Goal: Transaction & Acquisition: Purchase product/service

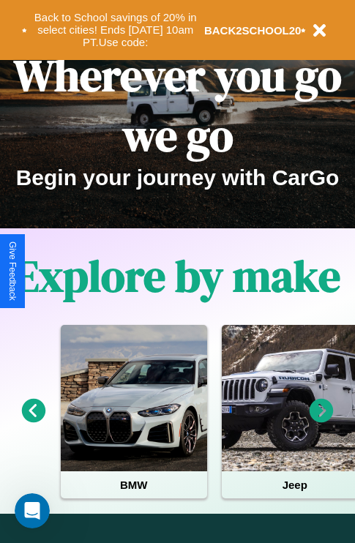
scroll to position [225, 0]
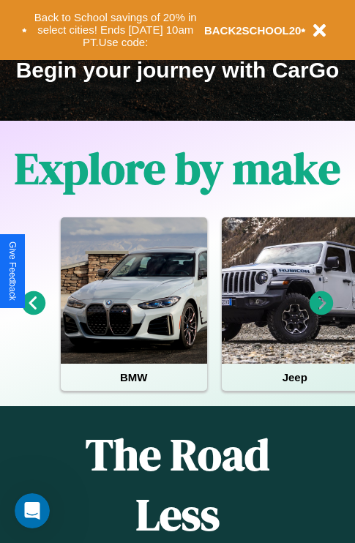
click at [321, 313] on icon at bounding box center [321, 303] width 24 height 24
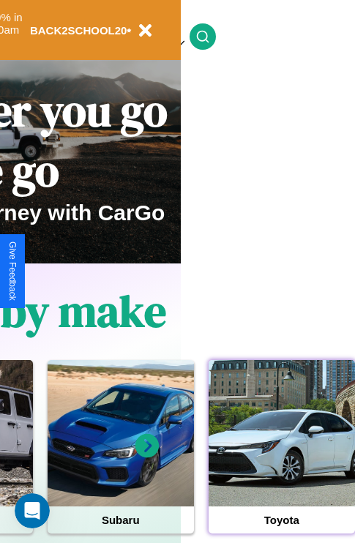
click at [281, 456] on div at bounding box center [281, 433] width 146 height 146
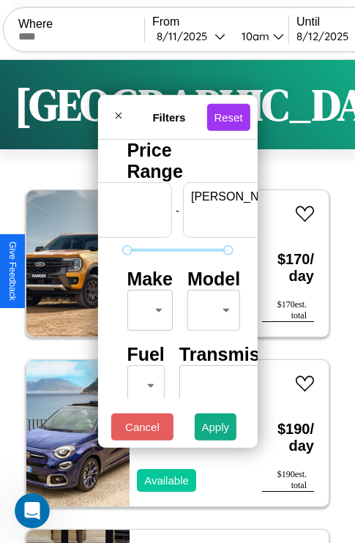
scroll to position [0, 91]
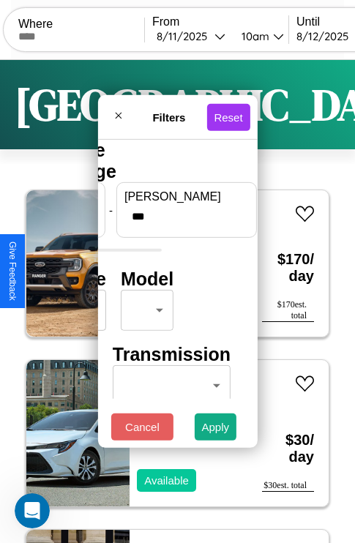
type input "***"
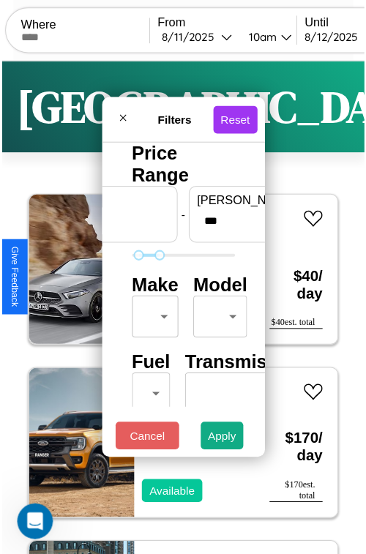
scroll to position [43, 0]
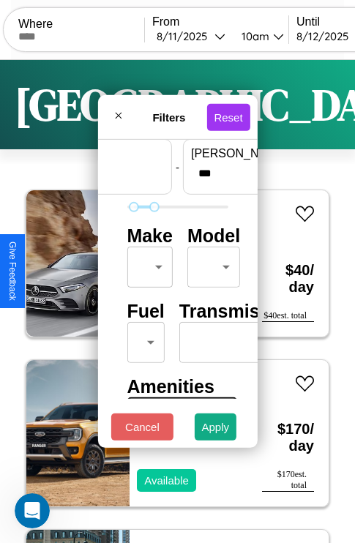
type input "**"
click at [147, 263] on body "CarGo Where From 8 / 11 / 2025 10am Until 8 / 12 / 2025 10am Become a Host Logi…" at bounding box center [177, 302] width 355 height 604
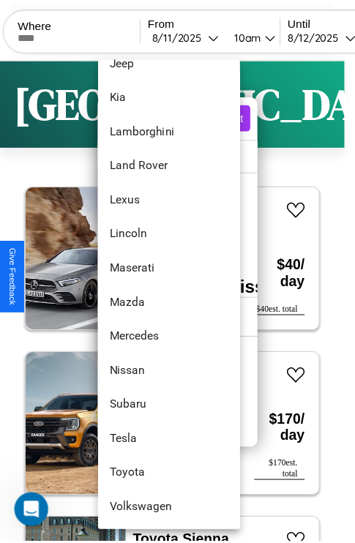
scroll to position [792, 0]
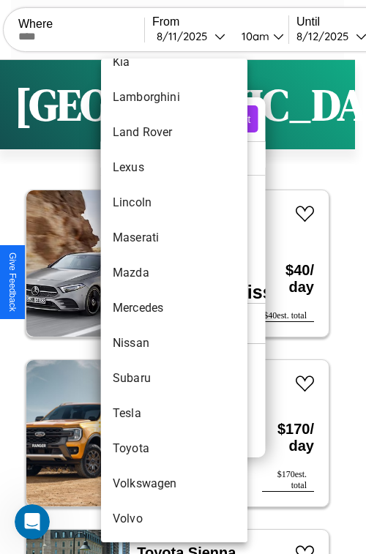
click at [146, 413] on li "Tesla" at bounding box center [174, 413] width 146 height 35
type input "*****"
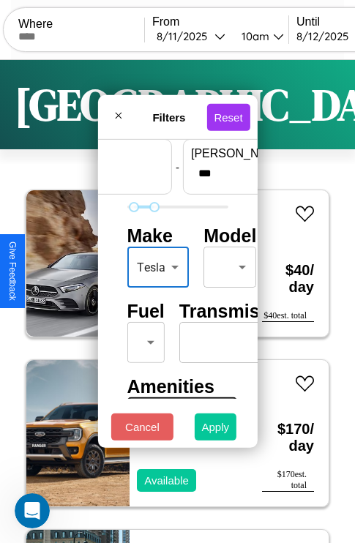
click at [216, 430] on button "Apply" at bounding box center [216, 426] width 42 height 27
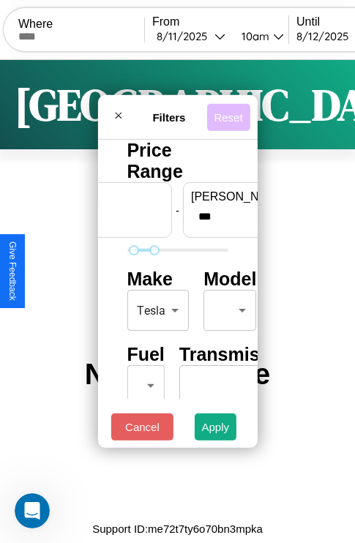
click at [230, 113] on button "Reset" at bounding box center [227, 116] width 43 height 27
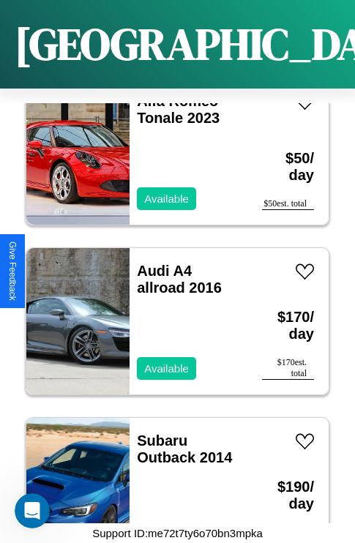
scroll to position [734, 0]
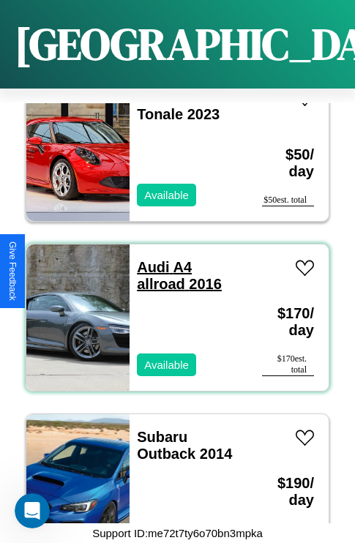
click at [149, 259] on link "Audi A4 allroad 2016" at bounding box center [179, 275] width 85 height 33
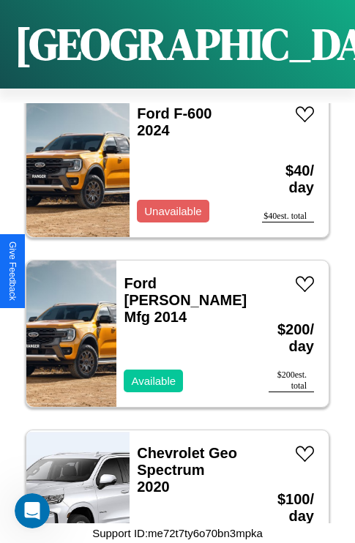
scroll to position [4467, 0]
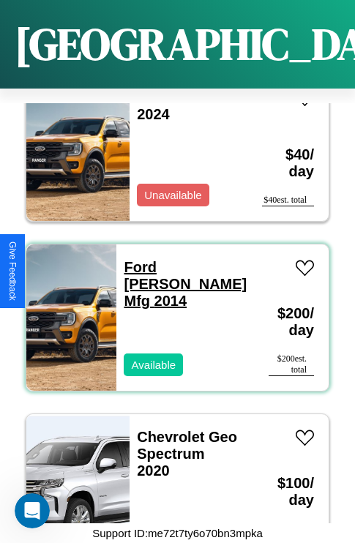
click at [149, 259] on link "Ford Swinford Mfg 2014" at bounding box center [185, 284] width 123 height 50
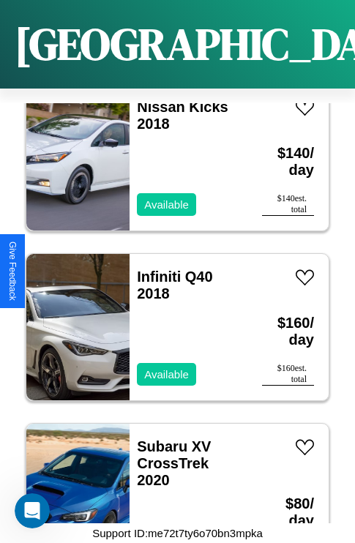
scroll to position [6674, 0]
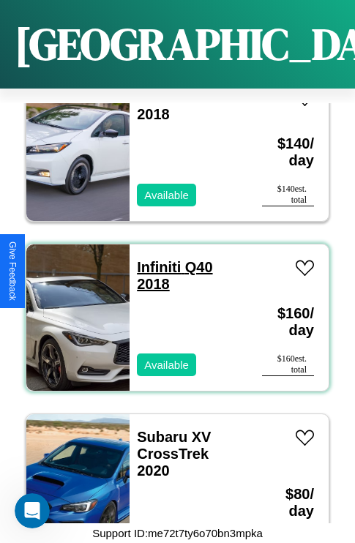
click at [154, 259] on link "Infiniti Q40 2018" at bounding box center [174, 275] width 75 height 33
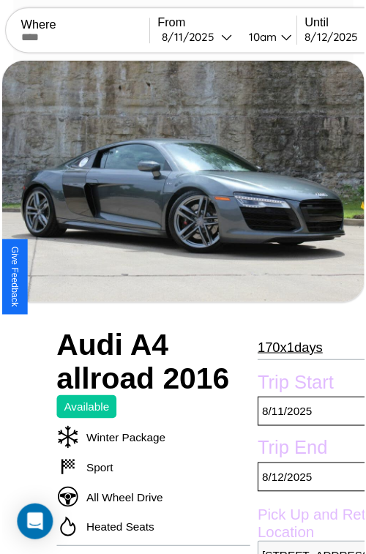
scroll to position [132, 50]
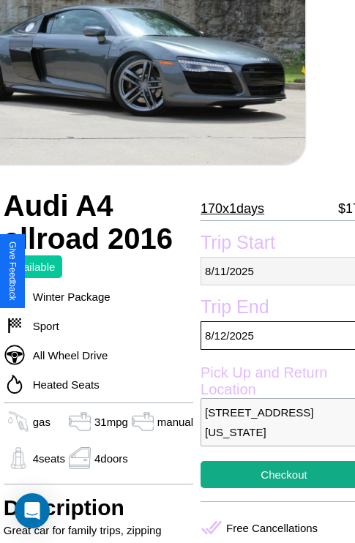
click at [271, 271] on p "[DATE]" at bounding box center [283, 271] width 167 height 29
select select "*"
select select "****"
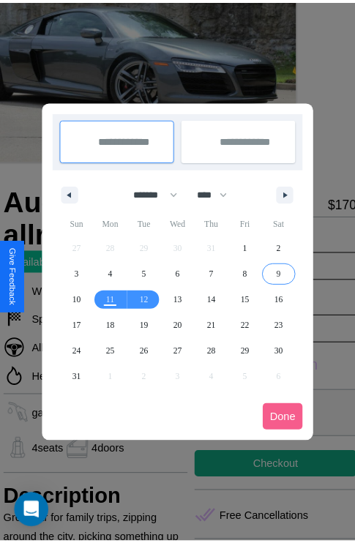
scroll to position [0, 50]
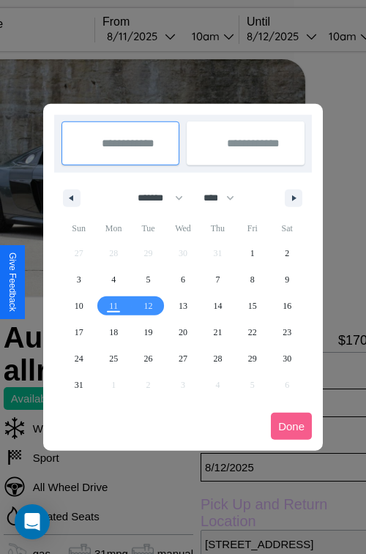
click at [161, 36] on div at bounding box center [183, 277] width 366 height 554
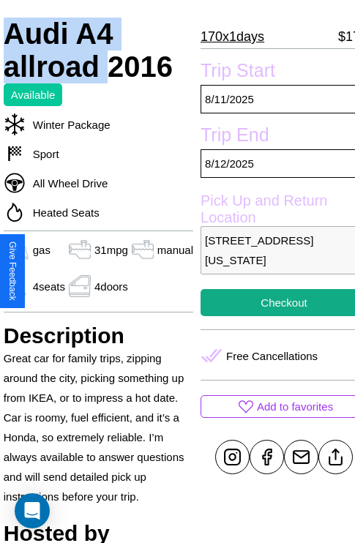
scroll to position [335, 50]
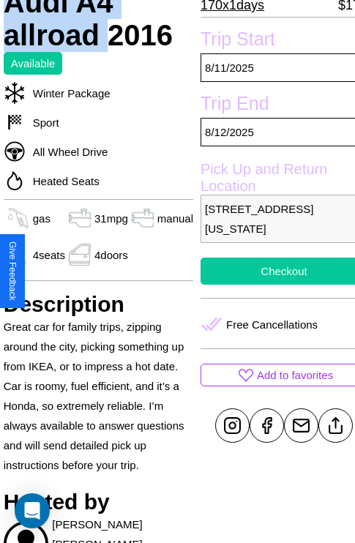
click at [271, 271] on button "Checkout" at bounding box center [283, 271] width 167 height 27
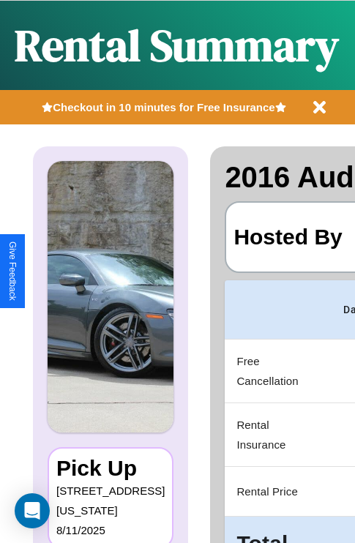
scroll to position [0, 277]
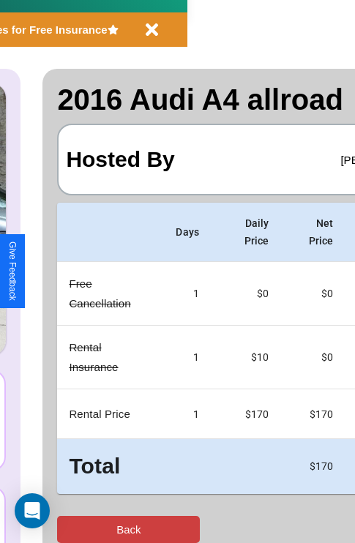
click at [71, 529] on button "Back" at bounding box center [128, 529] width 143 height 27
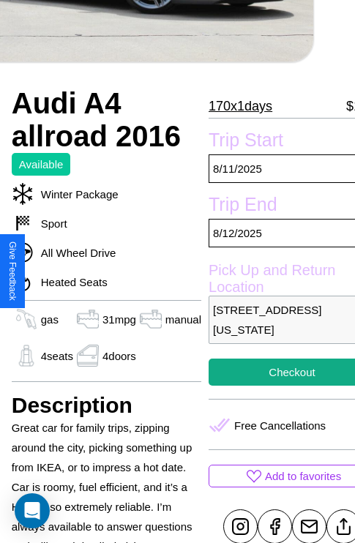
scroll to position [282, 50]
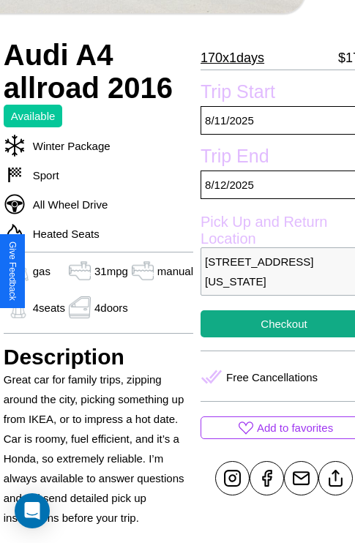
click at [271, 271] on p "[STREET_ADDRESS][US_STATE]" at bounding box center [283, 271] width 167 height 48
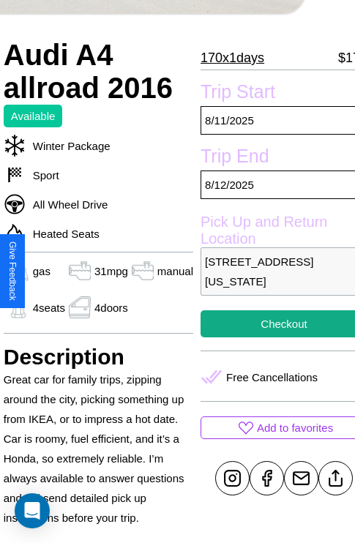
click at [271, 271] on p "[STREET_ADDRESS][US_STATE]" at bounding box center [283, 271] width 167 height 48
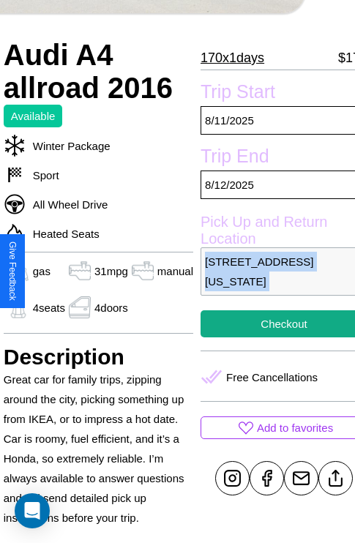
click at [271, 271] on p "[STREET_ADDRESS][US_STATE]" at bounding box center [283, 271] width 167 height 48
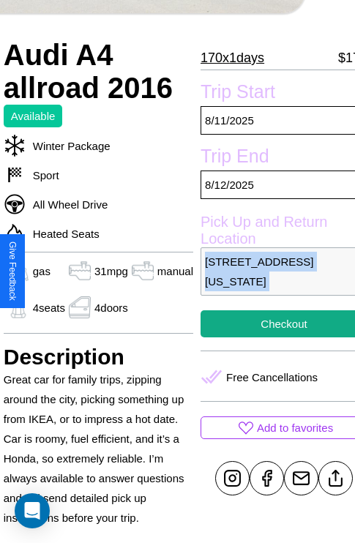
click at [271, 271] on p "[STREET_ADDRESS][US_STATE]" at bounding box center [283, 271] width 167 height 48
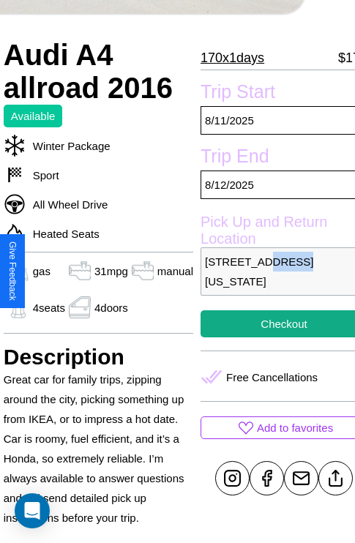
click at [271, 271] on p "[STREET_ADDRESS][US_STATE]" at bounding box center [283, 271] width 167 height 48
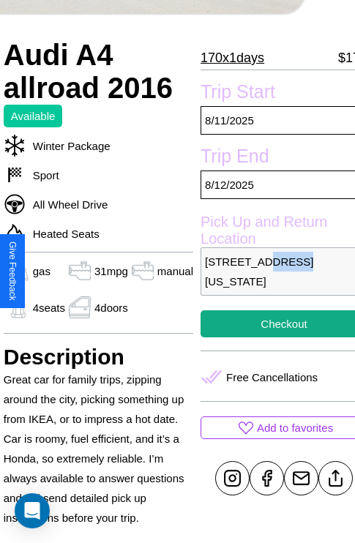
click at [271, 271] on p "[STREET_ADDRESS][US_STATE]" at bounding box center [283, 271] width 167 height 48
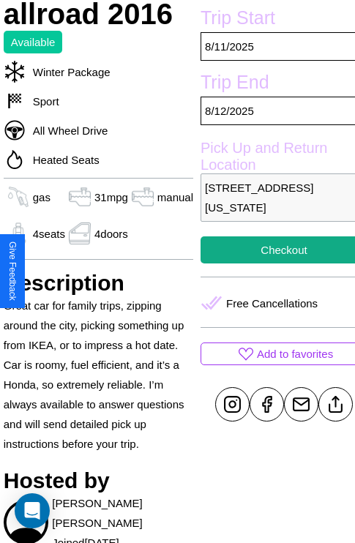
scroll to position [489, 50]
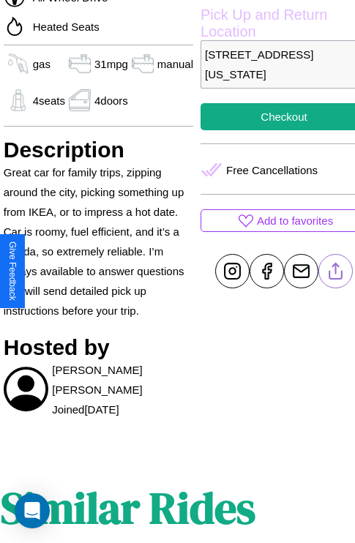
click at [336, 271] on line at bounding box center [336, 268] width 0 height 10
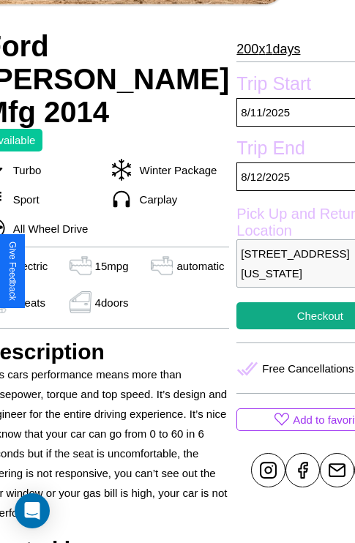
scroll to position [321, 70]
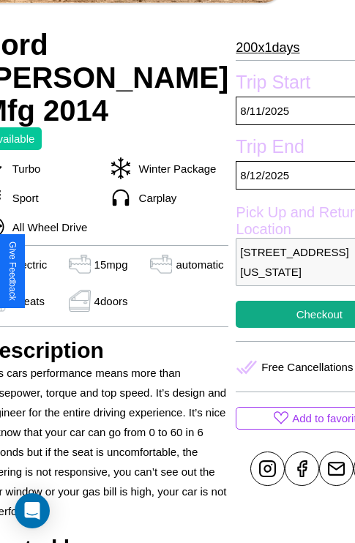
click at [271, 271] on p "5857 Chestnut Street Los Angeles California 21191 United States" at bounding box center [319, 262] width 167 height 48
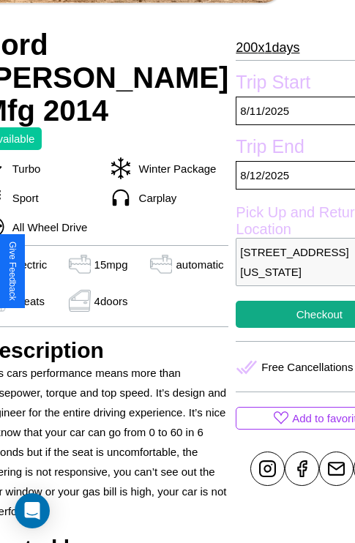
click at [271, 271] on p "5857 Chestnut Street Los Angeles California 21191 United States" at bounding box center [319, 262] width 167 height 48
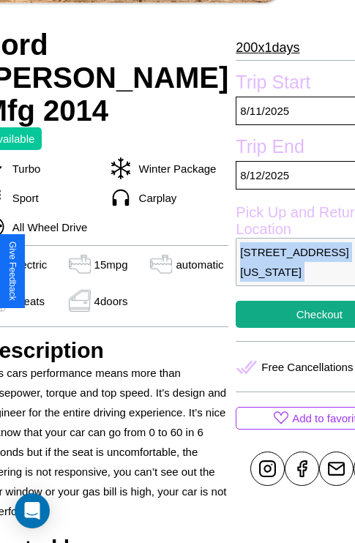
click at [271, 271] on p "5857 Chestnut Street Los Angeles California 21191 United States" at bounding box center [319, 262] width 167 height 48
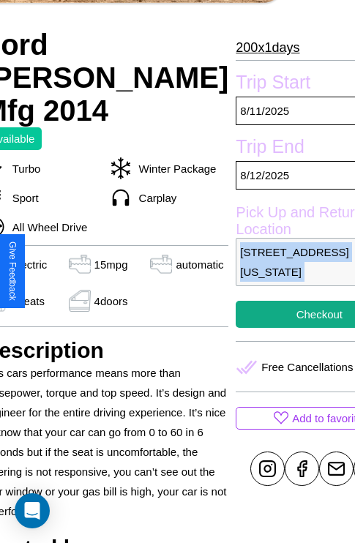
click at [271, 271] on p "5857 Chestnut Street Los Angeles California 21191 United States" at bounding box center [319, 262] width 167 height 48
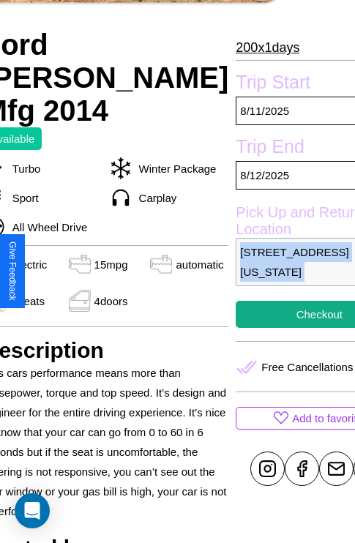
click at [271, 271] on p "5857 Chestnut Street Los Angeles California 21191 United States" at bounding box center [319, 262] width 167 height 48
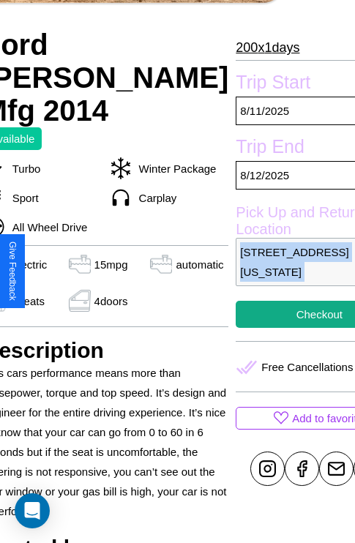
click at [271, 271] on p "5857 Chestnut Street Los Angeles California 21191 United States" at bounding box center [319, 262] width 167 height 48
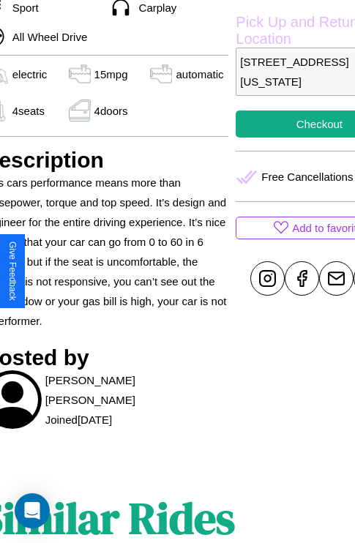
scroll to position [538, 70]
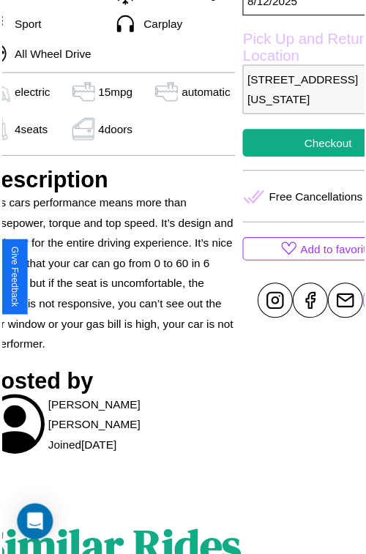
scroll to position [487, 70]
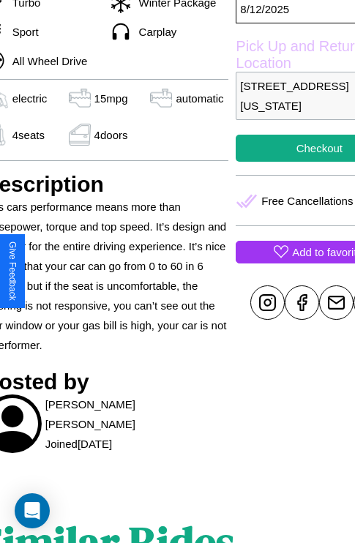
click at [292, 262] on p "Add to favorites" at bounding box center [330, 252] width 76 height 20
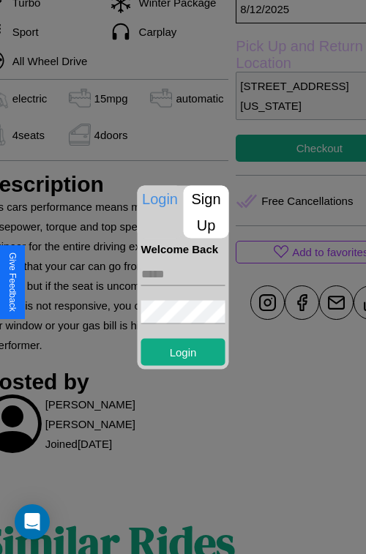
click at [206, 211] on p "Sign Up" at bounding box center [206, 211] width 45 height 53
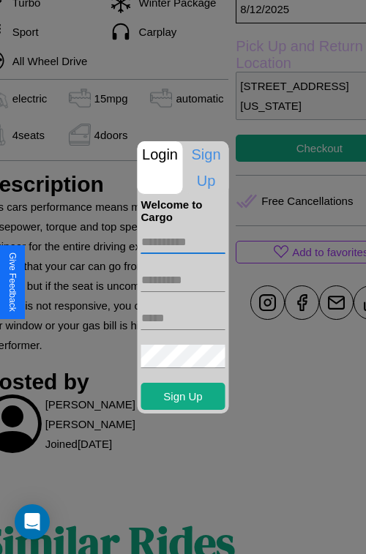
click at [183, 241] on input "text" at bounding box center [183, 241] width 84 height 23
type input "*****"
click at [183, 279] on input "text" at bounding box center [183, 279] width 84 height 23
type input "*****"
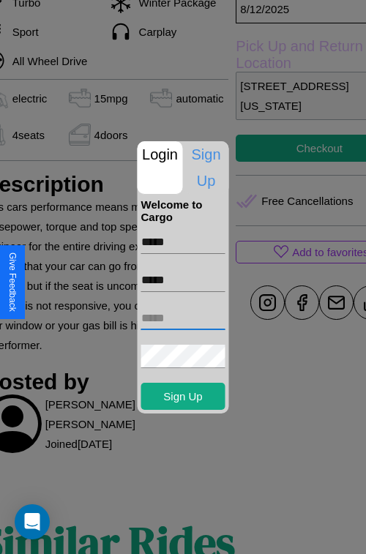
click at [183, 317] on input "text" at bounding box center [183, 318] width 84 height 23
type input "**********"
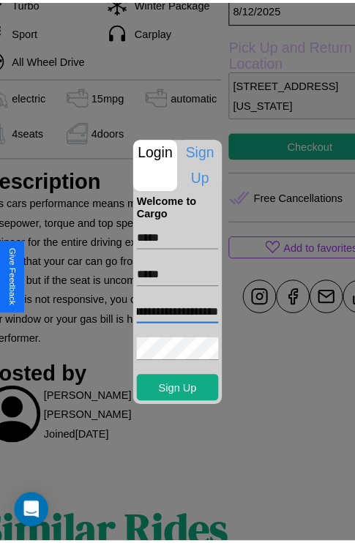
scroll to position [0, 0]
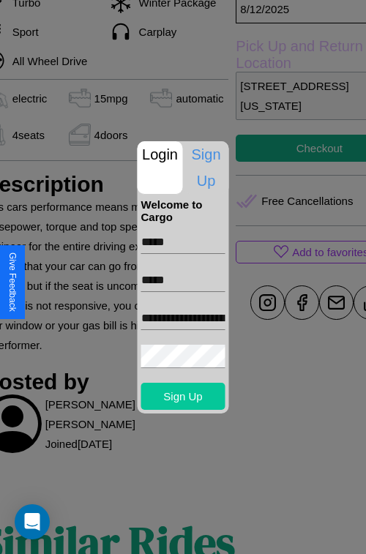
click at [183, 396] on button "Sign Up" at bounding box center [183, 396] width 84 height 27
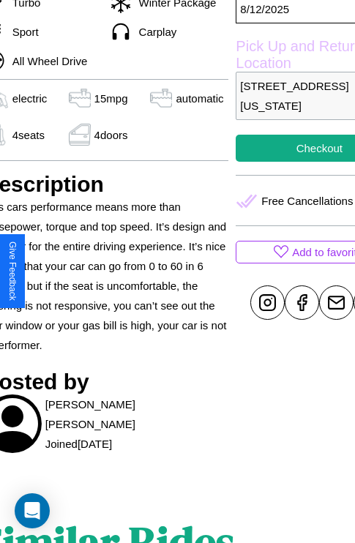
scroll to position [538, 70]
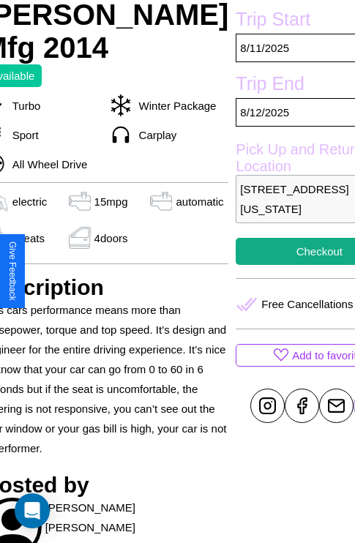
scroll to position [383, 70]
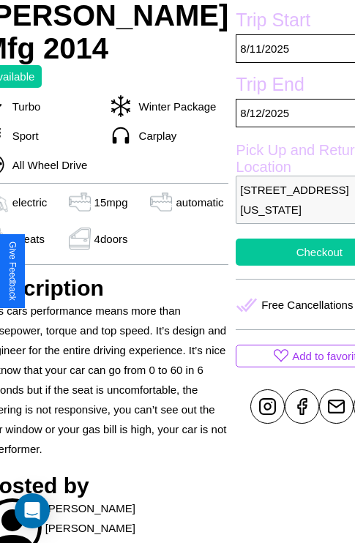
click at [271, 266] on button "Checkout" at bounding box center [319, 251] width 167 height 27
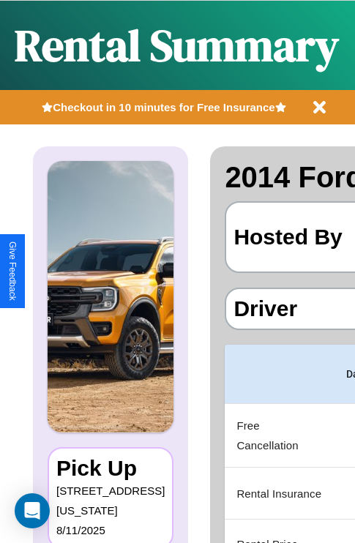
scroll to position [0, 277]
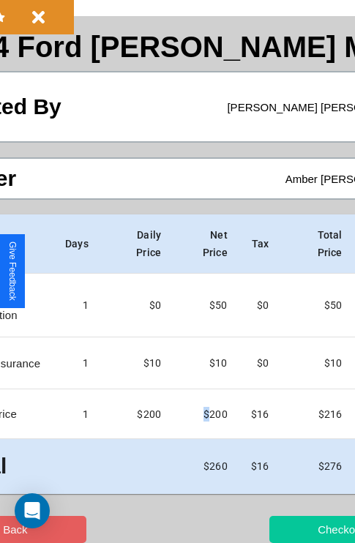
click at [283, 529] on button "Checkout" at bounding box center [340, 529] width 143 height 27
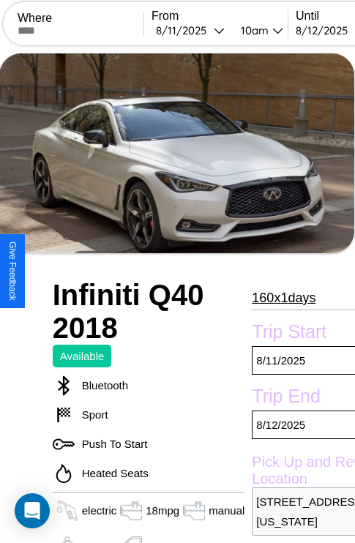
scroll to position [453, 44]
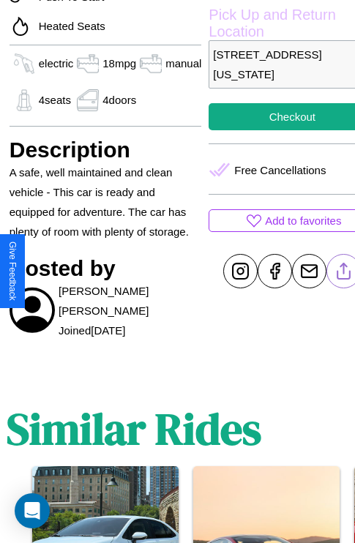
click at [344, 271] on line at bounding box center [344, 268] width 0 height 10
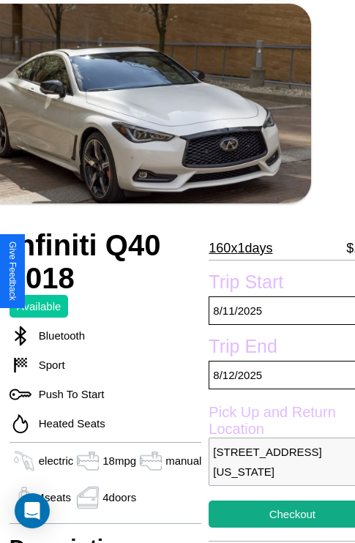
scroll to position [46, 44]
